Goal: Find specific page/section: Find specific page/section

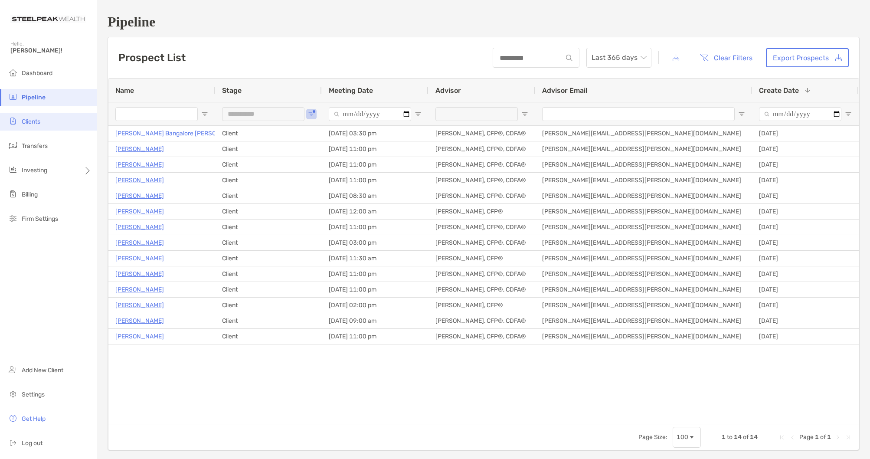
click at [46, 120] on li "Clients" at bounding box center [48, 121] width 97 height 17
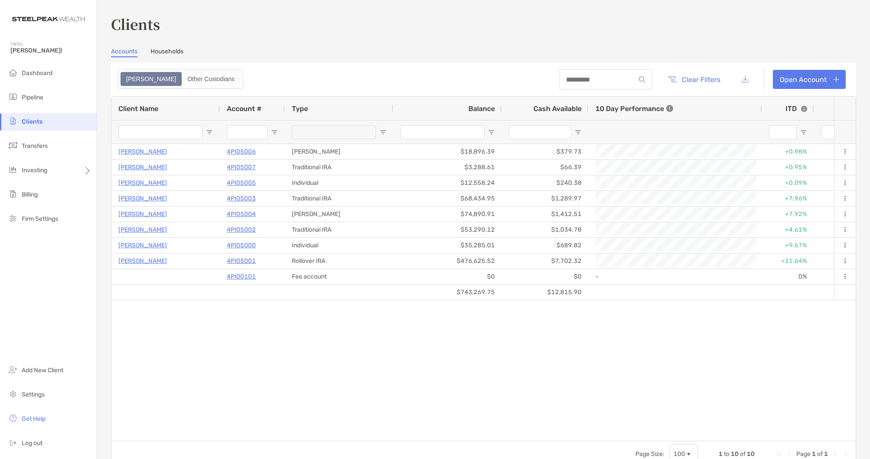
click at [166, 54] on link "Households" at bounding box center [166, 53] width 33 height 10
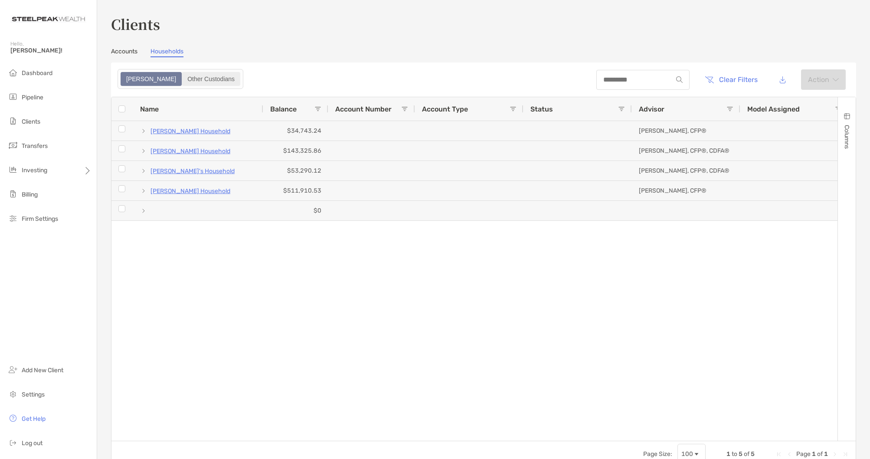
click at [183, 76] on div "Other Custodians" at bounding box center [211, 79] width 57 height 12
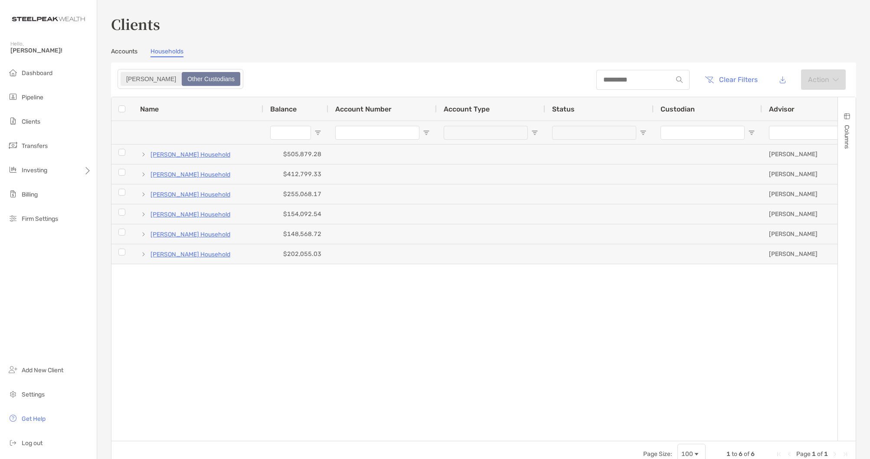
click at [124, 78] on div "[PERSON_NAME]" at bounding box center [150, 79] width 59 height 12
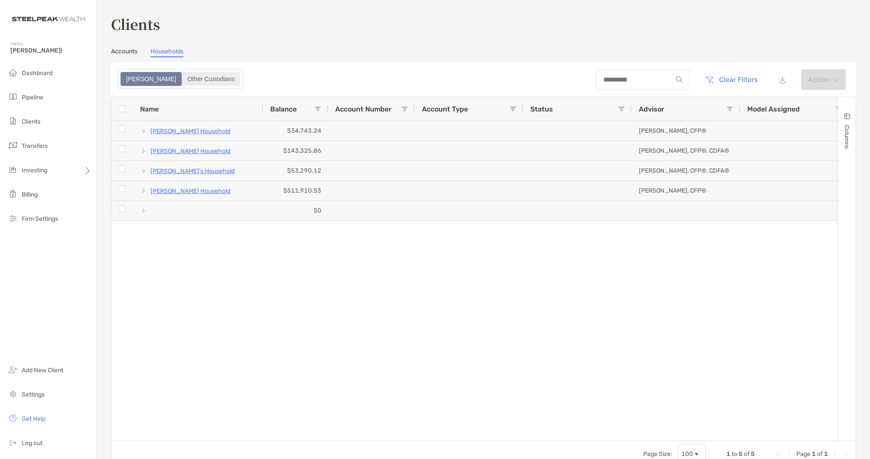
click at [183, 78] on div "Other Custodians" at bounding box center [211, 79] width 57 height 12
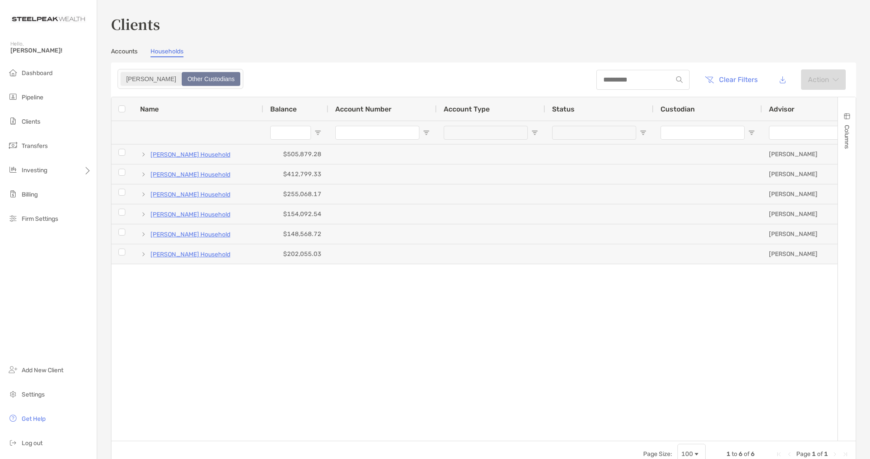
click at [128, 76] on div "[PERSON_NAME]" at bounding box center [150, 79] width 59 height 12
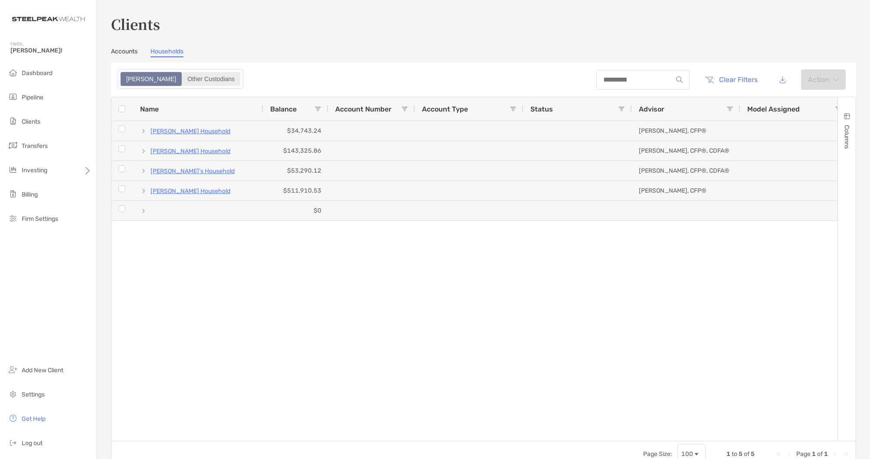
click at [183, 78] on div "Other Custodians" at bounding box center [211, 79] width 57 height 12
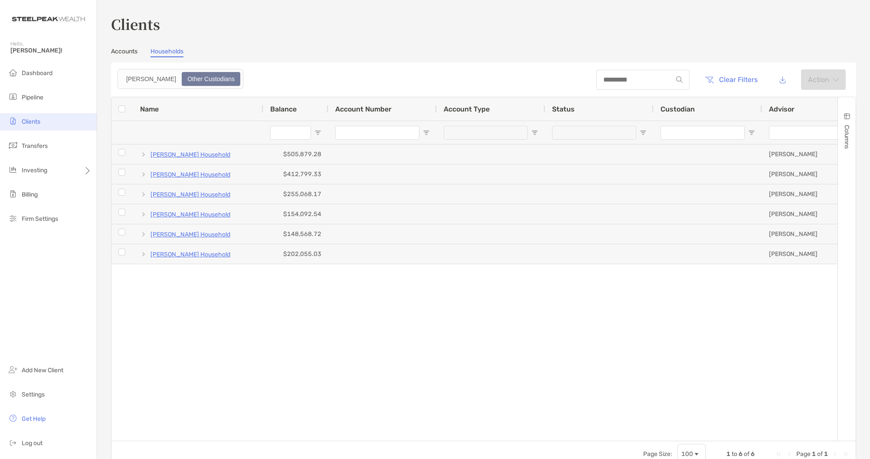
click at [33, 122] on span "Clients" at bounding box center [31, 121] width 19 height 7
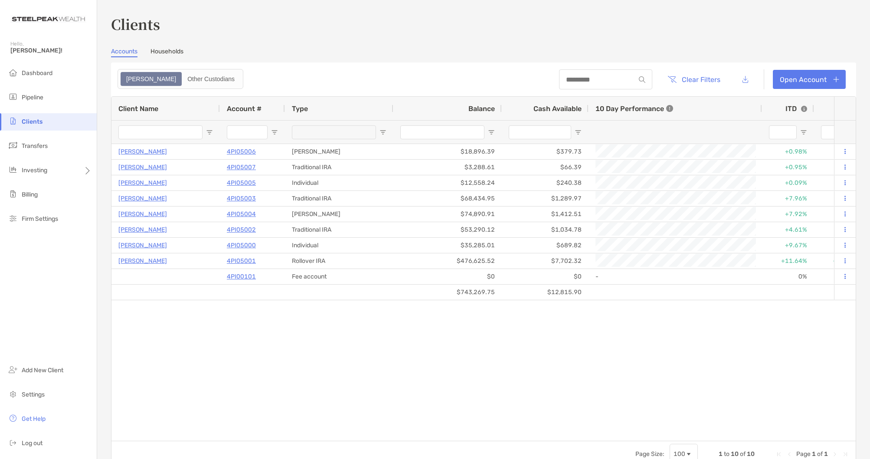
click at [163, 52] on link "Households" at bounding box center [166, 53] width 33 height 10
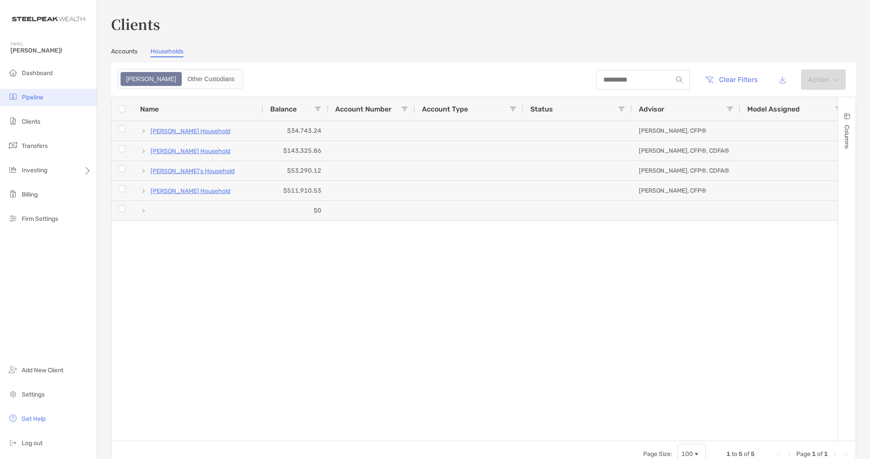
click at [50, 94] on li "Pipeline" at bounding box center [48, 97] width 97 height 17
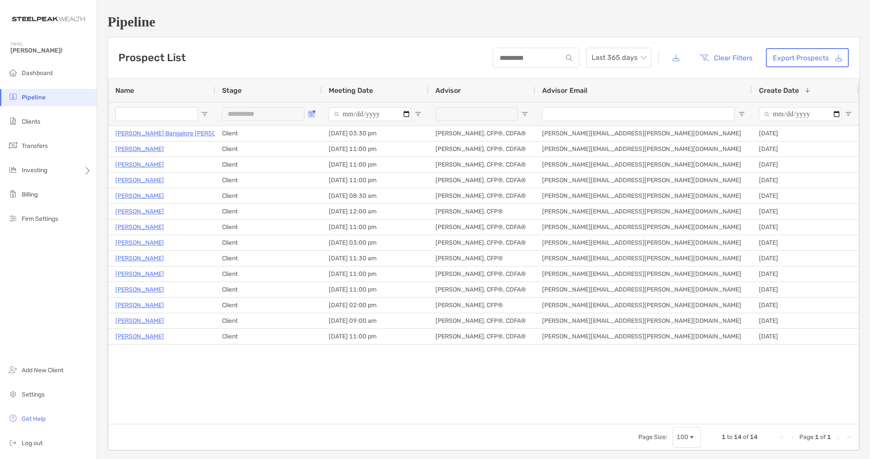
click at [311, 114] on span "Open Filter Menu" at bounding box center [311, 114] width 7 height 7
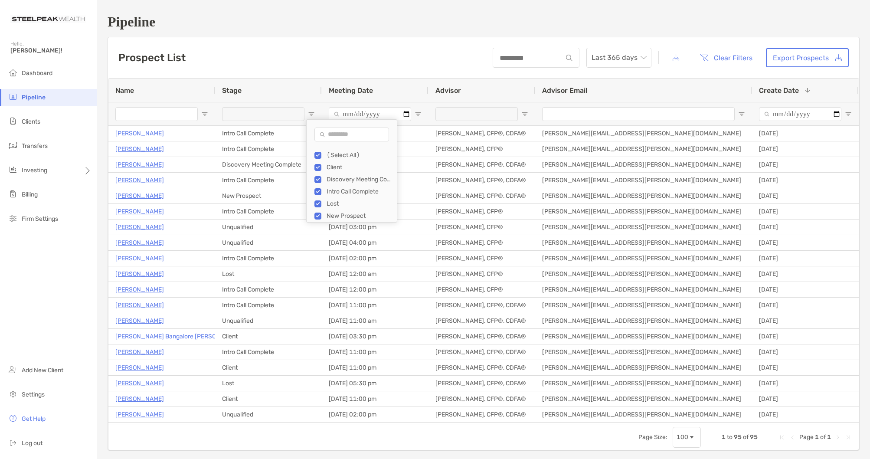
click at [449, 49] on div "Prospect List Last 365 days Clear Filters Export Prospects" at bounding box center [483, 57] width 751 height 41
click at [38, 118] on span "Clients" at bounding box center [31, 121] width 19 height 7
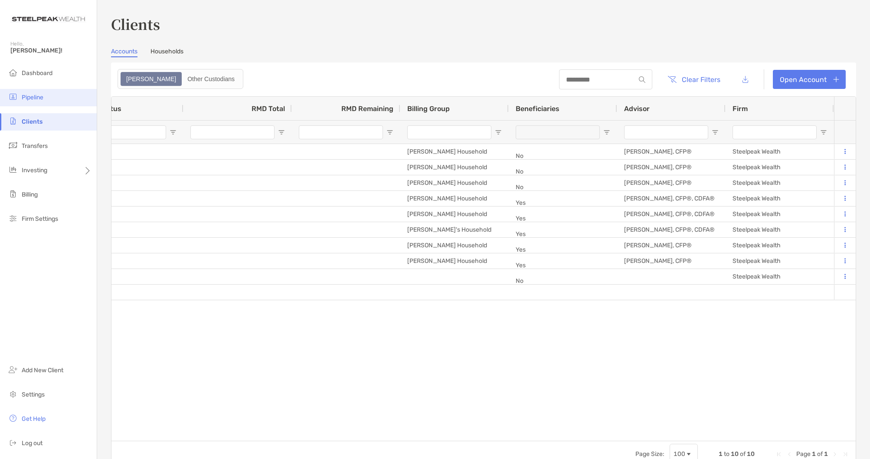
click at [39, 96] on span "Pipeline" at bounding box center [33, 97] width 22 height 7
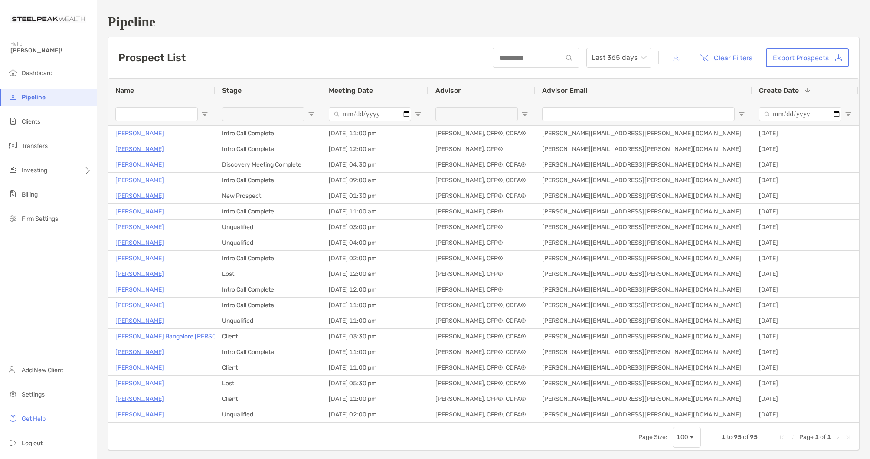
click at [308, 113] on span "Open Filter Menu" at bounding box center [311, 114] width 7 height 7
click at [322, 155] on div "(Select All)" at bounding box center [355, 155] width 82 height 12
click at [316, 159] on div "(Select All)" at bounding box center [355, 155] width 82 height 12
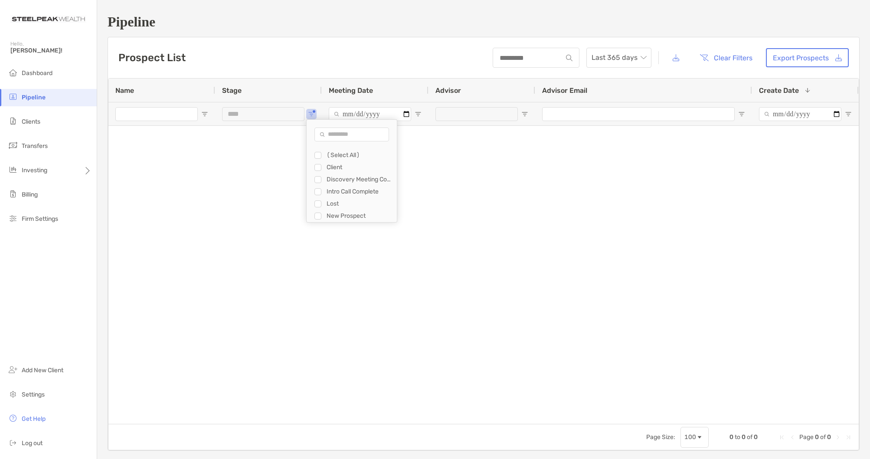
type input "**********"
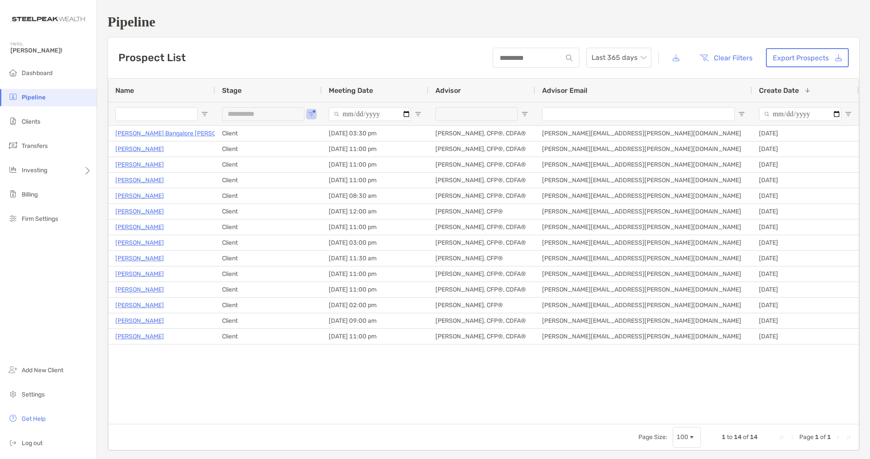
click at [375, 395] on div "[PERSON_NAME] Bangalore [PERSON_NAME] Client [DATE] 03:30 pm [PERSON_NAME], CFP…" at bounding box center [483, 275] width 750 height 298
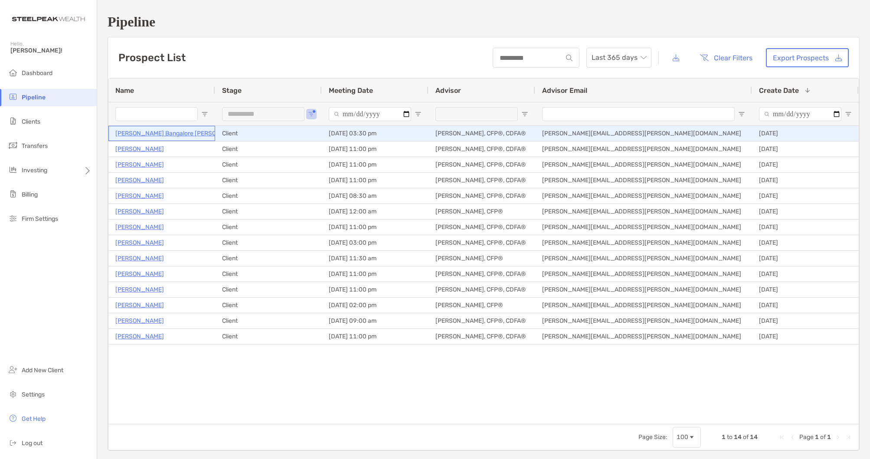
click at [151, 133] on p "[PERSON_NAME] Bangalore [PERSON_NAME]" at bounding box center [179, 133] width 128 height 11
click at [164, 132] on p "[PERSON_NAME] Bangalore [PERSON_NAME]" at bounding box center [179, 133] width 128 height 11
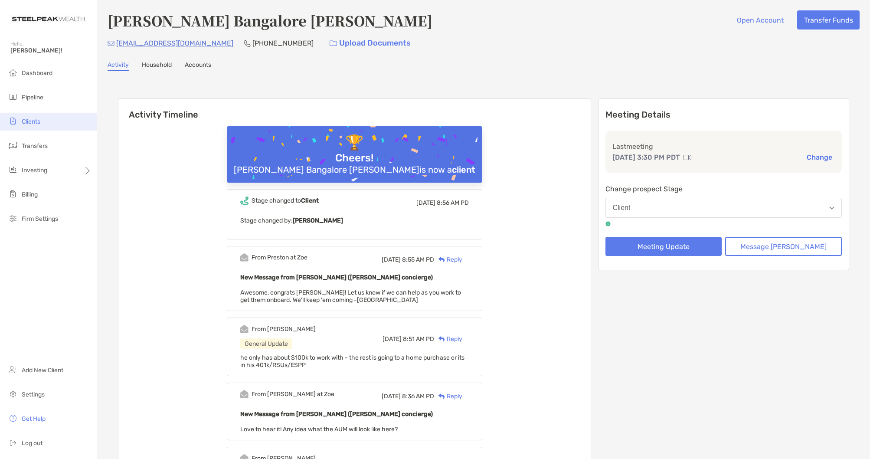
click at [33, 121] on span "Clients" at bounding box center [31, 121] width 19 height 7
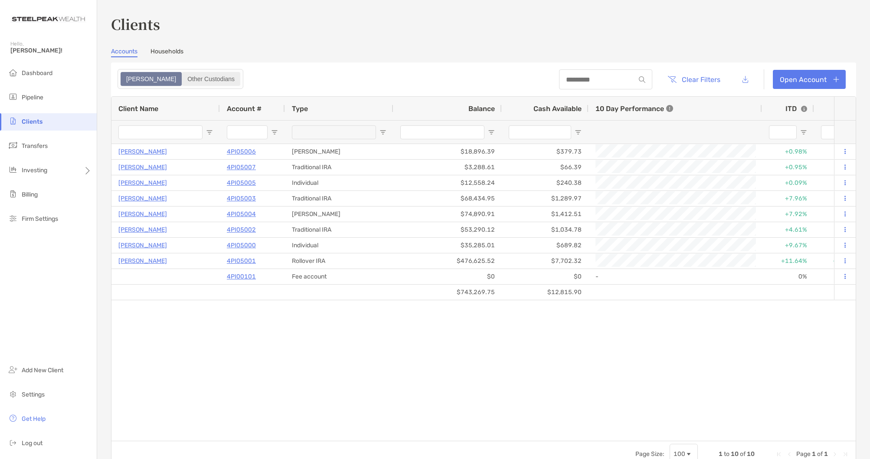
click at [183, 77] on div "Other Custodians" at bounding box center [211, 79] width 57 height 12
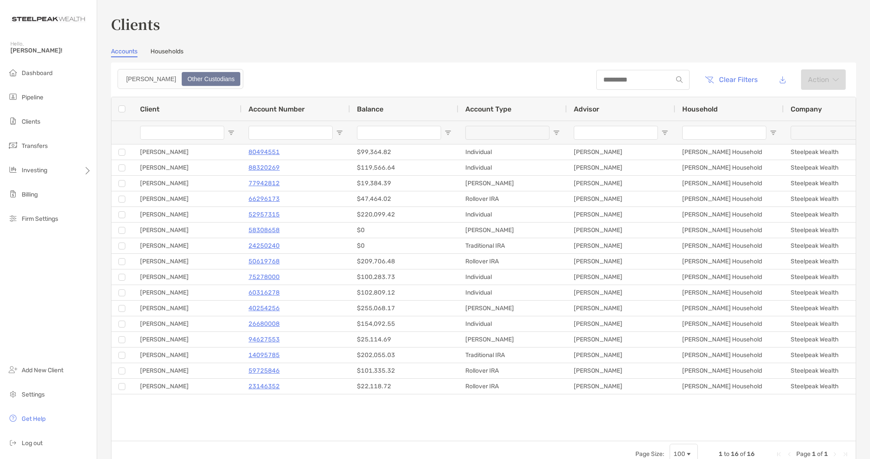
click at [168, 56] on link "Households" at bounding box center [166, 53] width 33 height 10
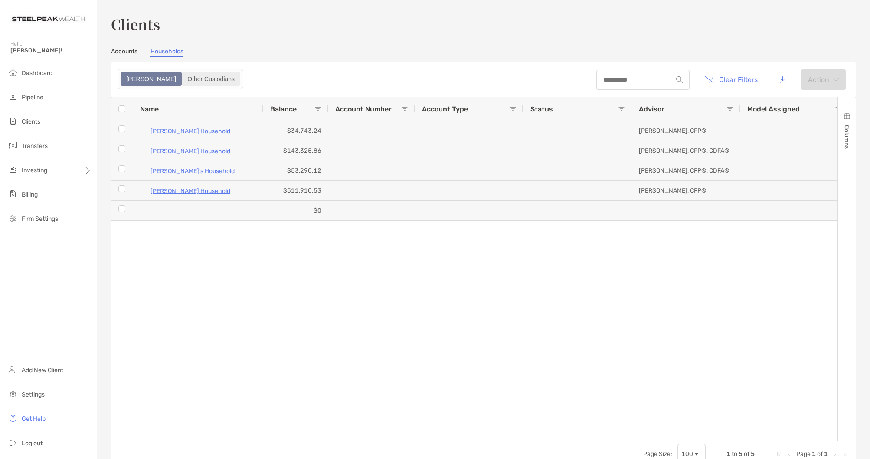
click at [183, 78] on div "Other Custodians" at bounding box center [211, 79] width 57 height 12
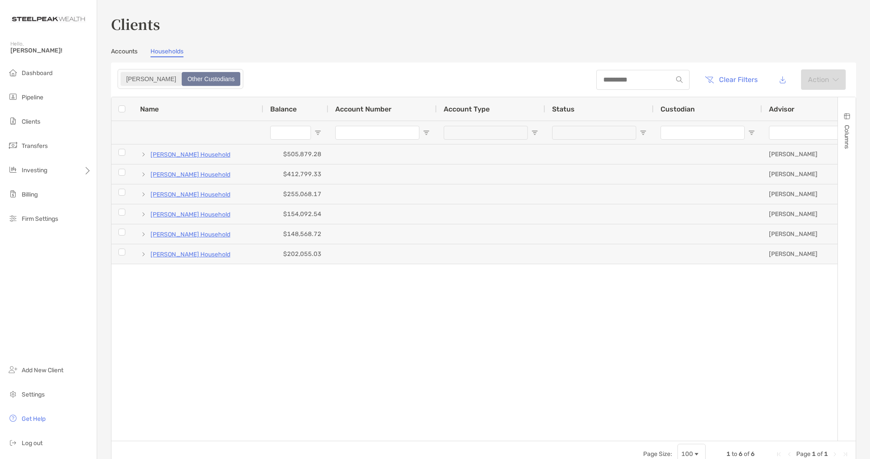
click at [135, 78] on div "Zoe" at bounding box center [150, 79] width 59 height 12
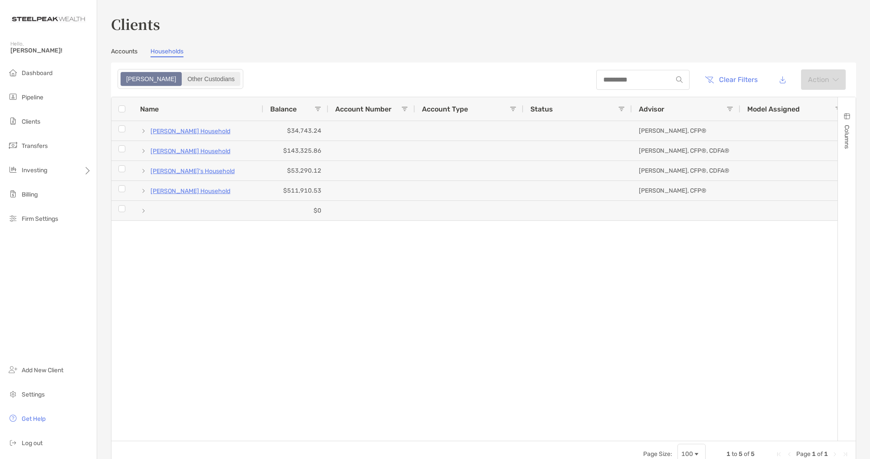
click at [184, 78] on div "Other Custodians" at bounding box center [211, 79] width 57 height 12
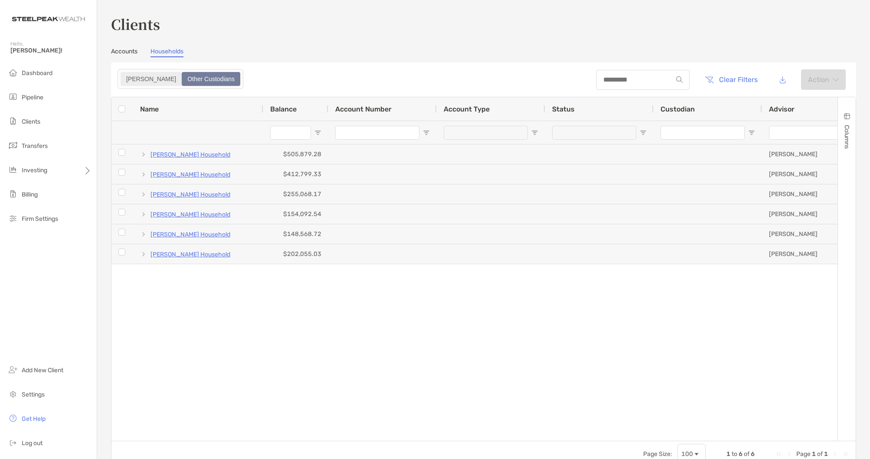
click at [131, 78] on div "Zoe" at bounding box center [150, 79] width 59 height 12
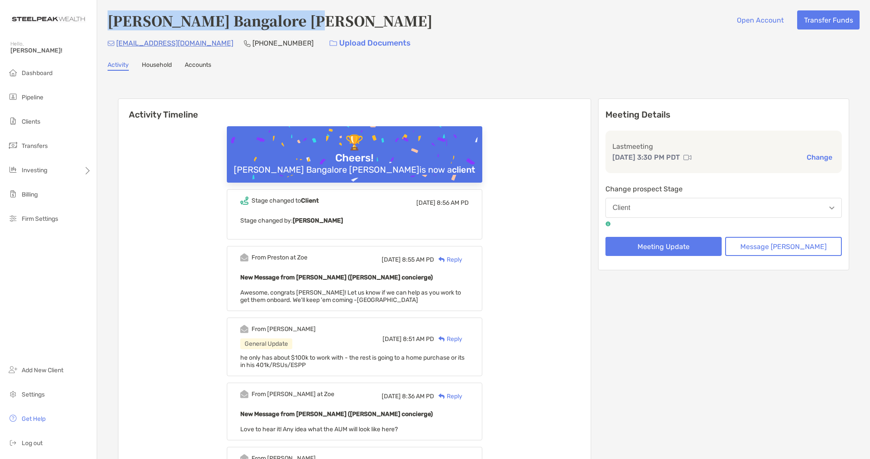
drag, startPoint x: 315, startPoint y: 26, endPoint x: 112, endPoint y: 22, distance: 203.0
click at [112, 22] on div "[PERSON_NAME] Bangalore [PERSON_NAME] Open Account Transfer Funds" at bounding box center [484, 20] width 752 height 20
click at [161, 62] on link "Household" at bounding box center [157, 66] width 30 height 10
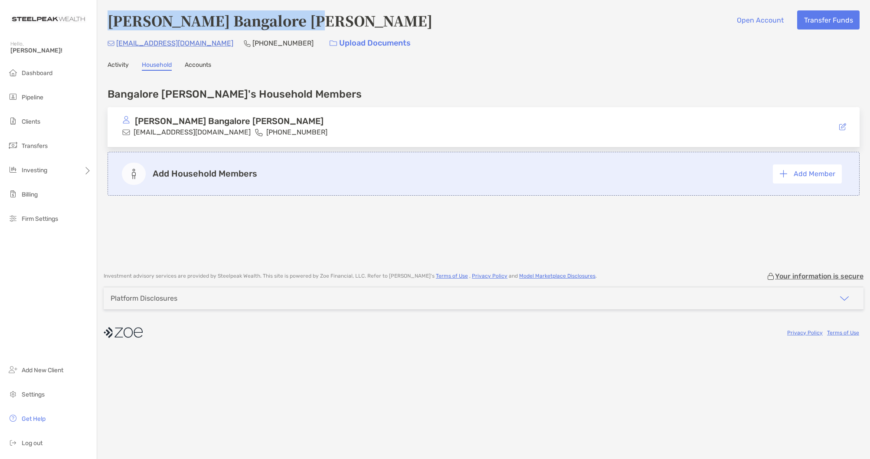
click at [206, 64] on link "Accounts" at bounding box center [198, 66] width 26 height 10
